Goal: Navigation & Orientation: Find specific page/section

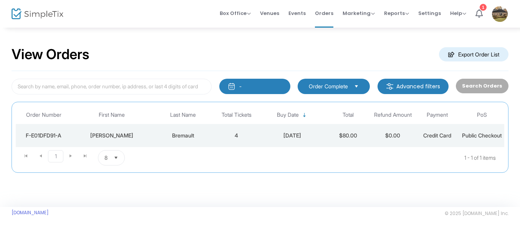
click at [259, 84] on button "-" at bounding box center [254, 86] width 71 height 15
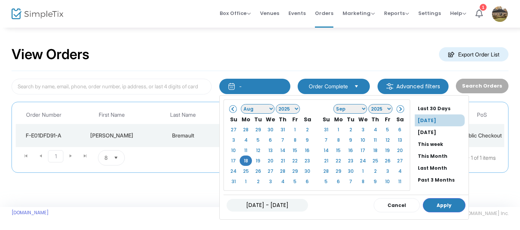
click at [235, 111] on span at bounding box center [233, 109] width 4 height 4
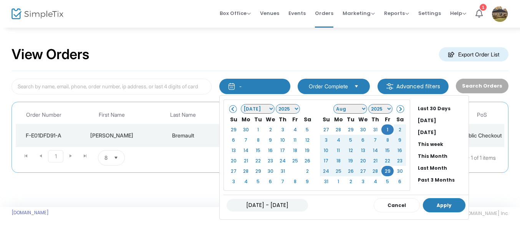
click at [454, 205] on button "Apply" at bounding box center [444, 205] width 43 height 14
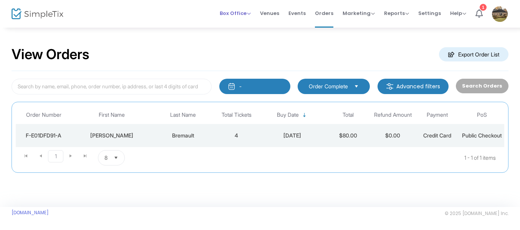
click at [243, 12] on span "Box Office" at bounding box center [235, 13] width 31 height 7
click at [294, 12] on span "Events" at bounding box center [296, 13] width 17 height 20
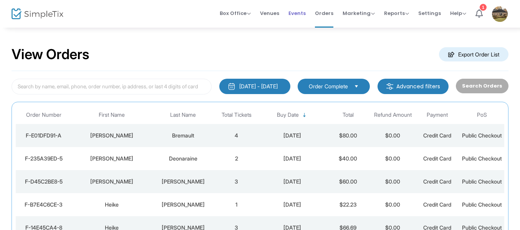
click at [295, 14] on span "Events" at bounding box center [296, 13] width 17 height 20
